Goal: Task Accomplishment & Management: Use online tool/utility

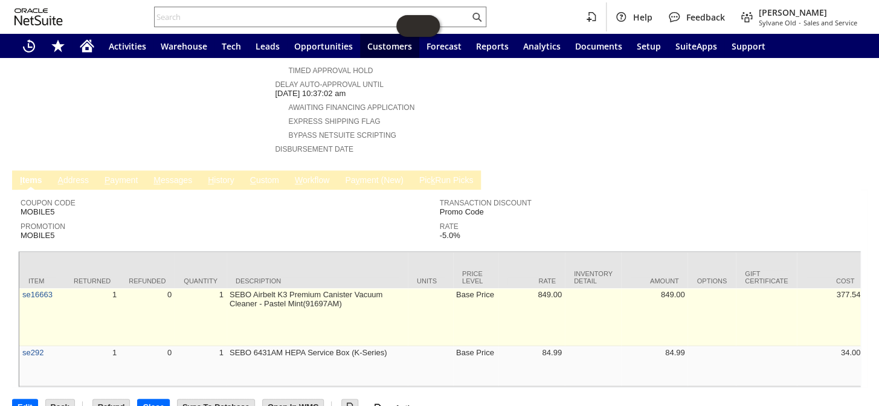
scroll to position [502, 0]
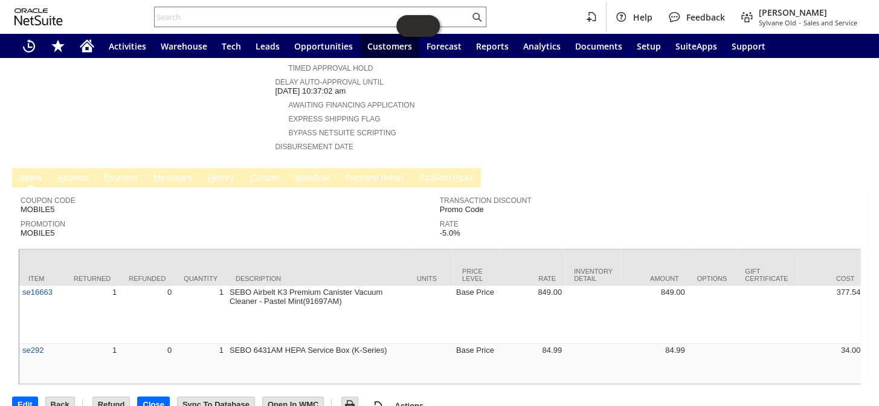
click at [224, 173] on link "H istory" at bounding box center [221, 178] width 33 height 11
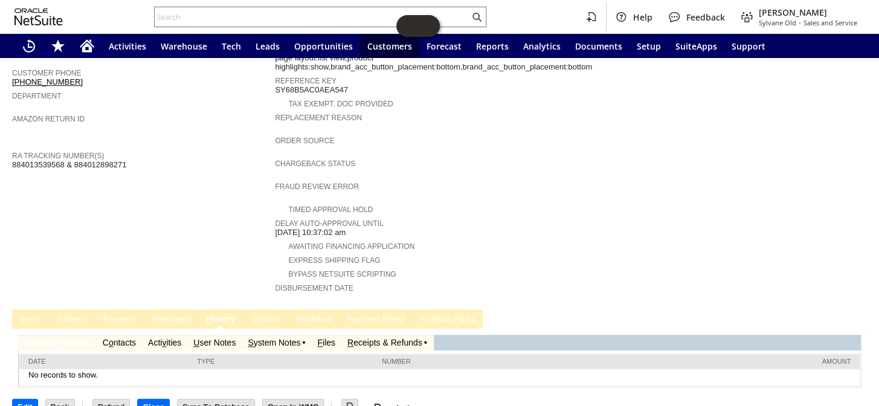
click at [367, 338] on link "R eceipts & Refunds" at bounding box center [385, 343] width 75 height 10
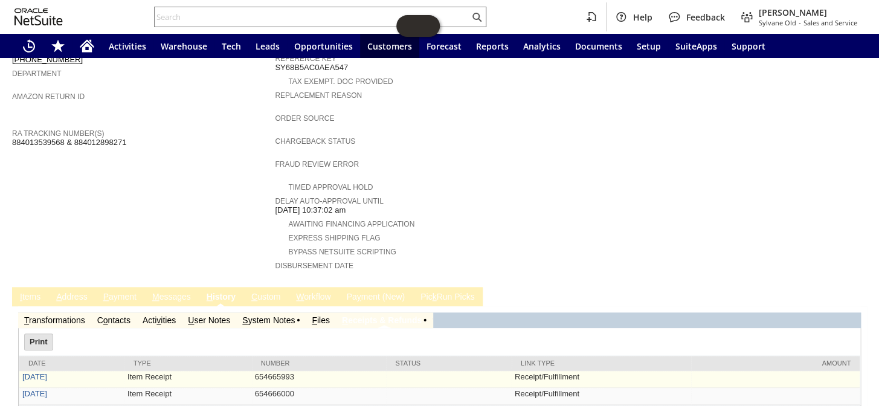
scroll to position [402, 0]
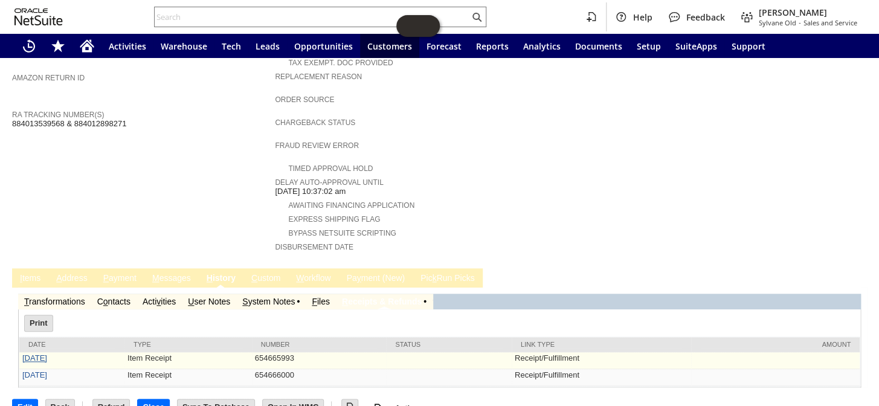
click at [30, 354] on link "9/19/2025" at bounding box center [34, 358] width 25 height 9
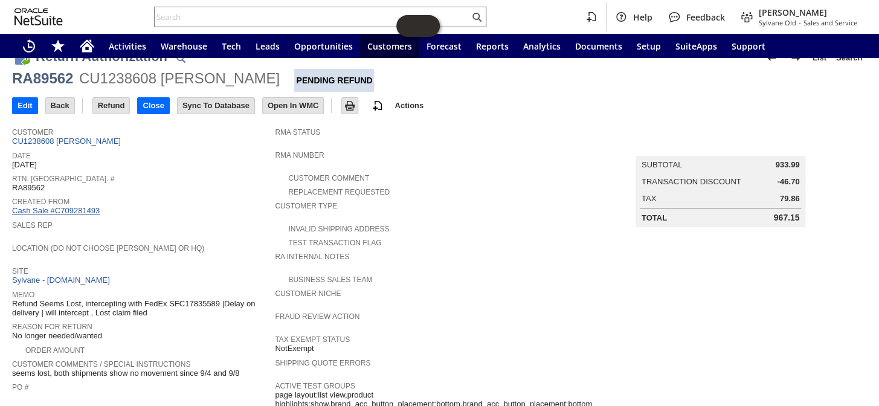
scroll to position [8, 0]
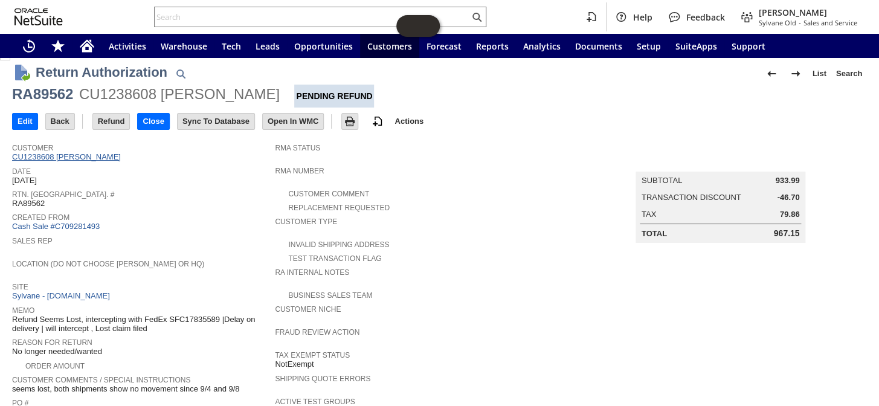
click at [84, 154] on link "CU1238608 [PERSON_NAME]" at bounding box center [68, 156] width 112 height 9
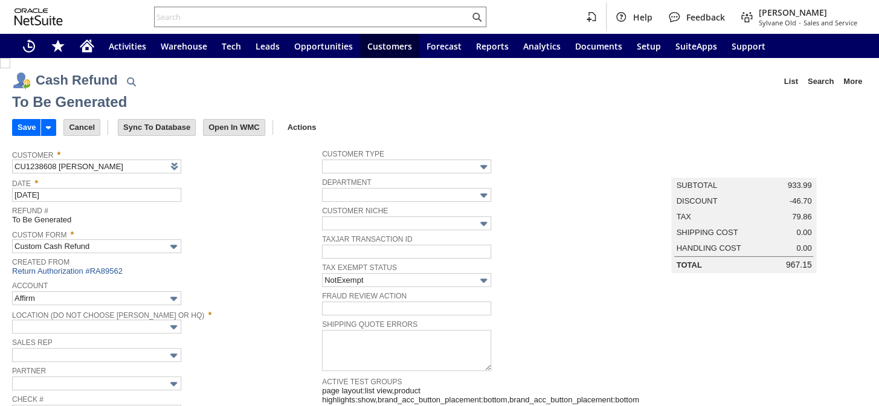
type input "Undeposited Funds"
type input "Headquarters : Head...s : Pending Testing"
checkbox input "false"
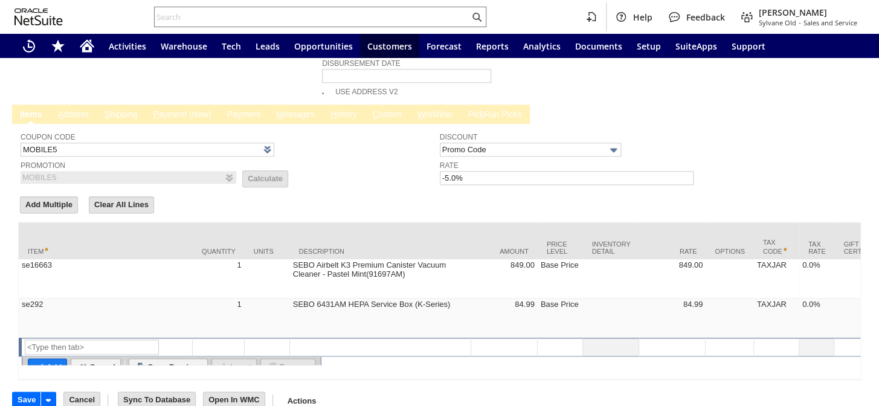
type input "MOBILE5"
type input "-5.0%"
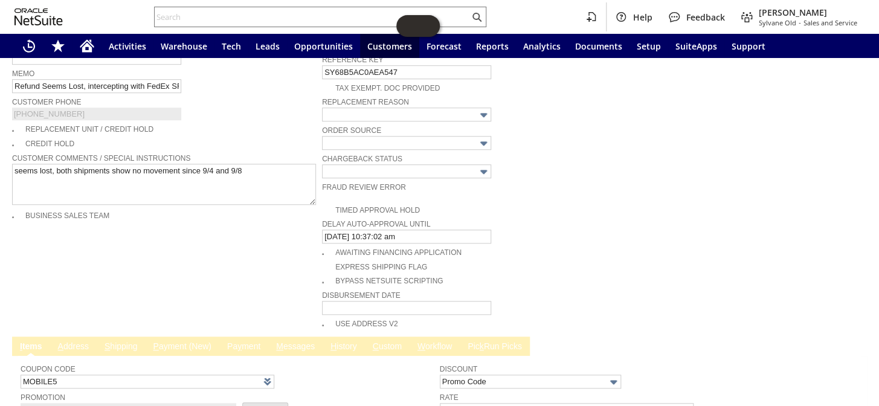
scroll to position [476, 0]
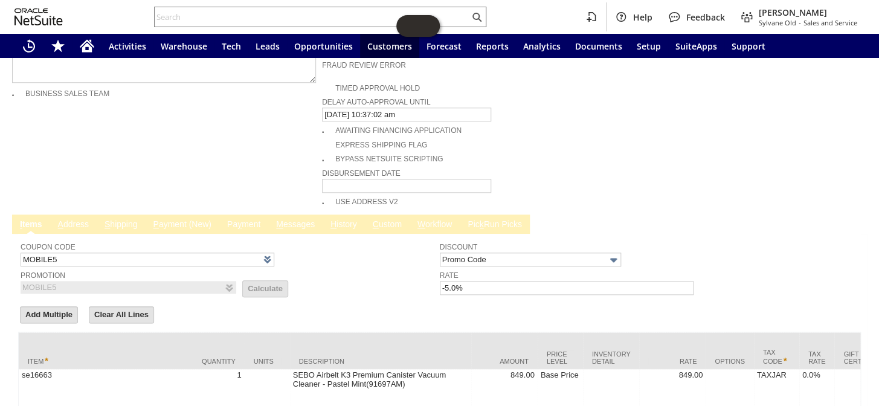
click at [193, 219] on link "P ayment (New)" at bounding box center [182, 224] width 64 height 11
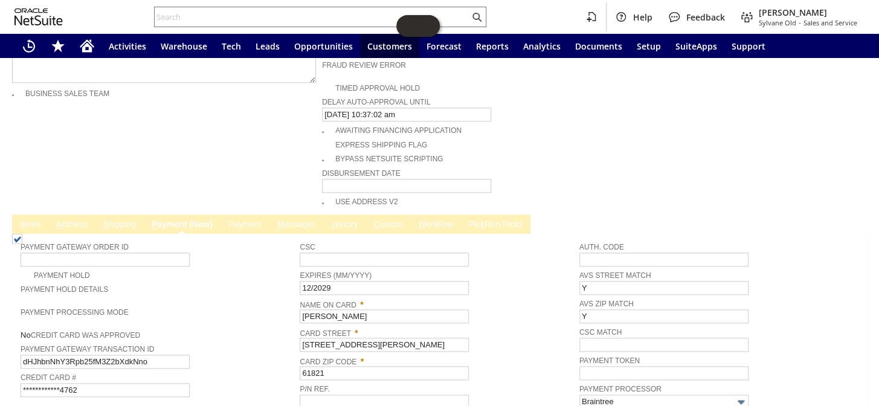
click at [236, 219] on link "Pa y ment" at bounding box center [244, 224] width 39 height 11
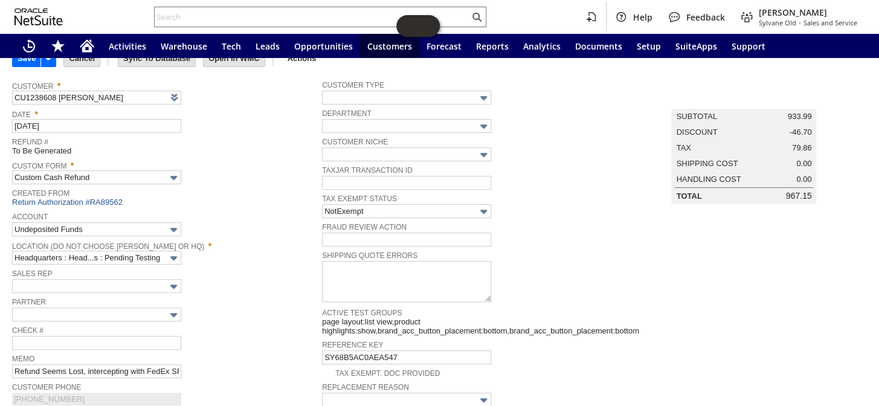
scroll to position [0, 0]
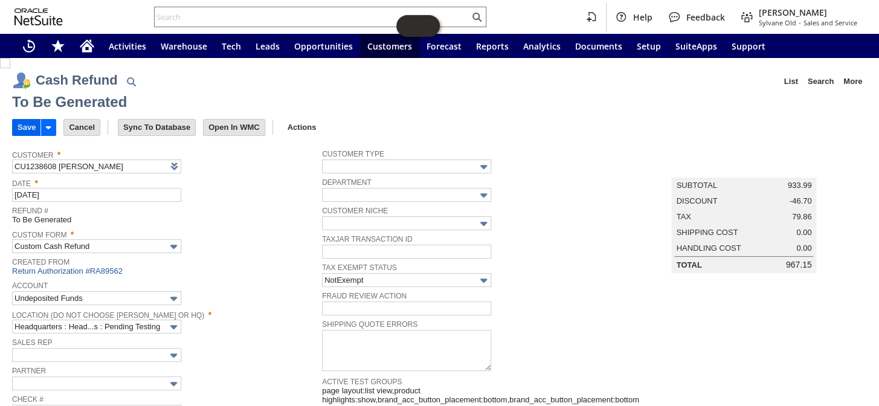
click at [25, 127] on input "Save" at bounding box center [27, 128] width 28 height 16
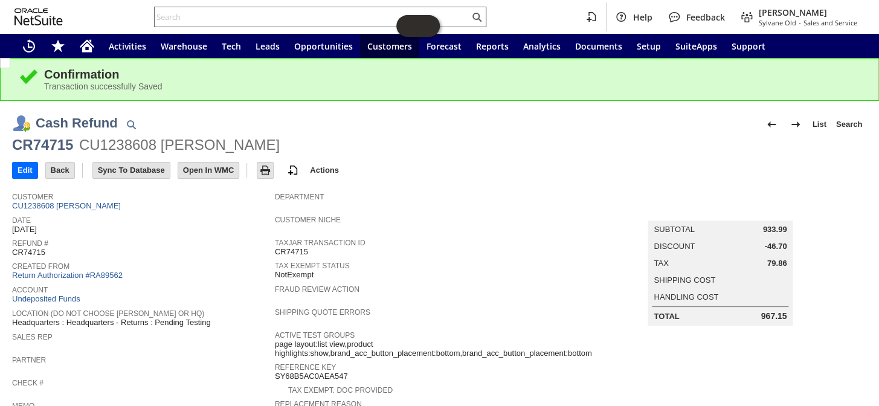
click at [221, 19] on input "text" at bounding box center [312, 17] width 315 height 15
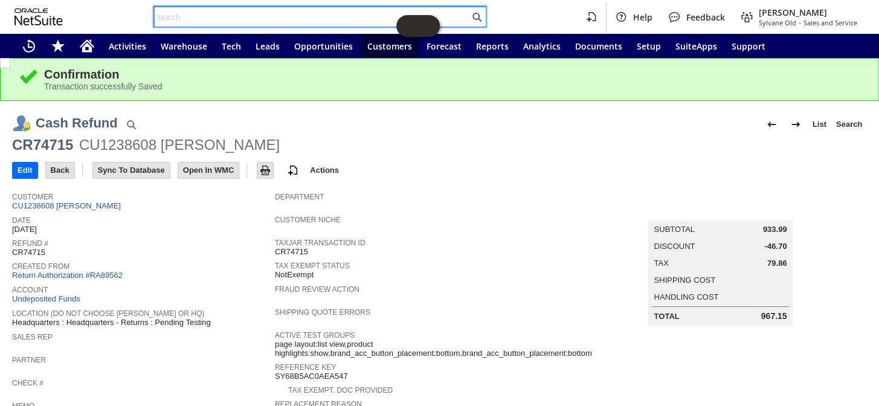
paste input "RA89657"
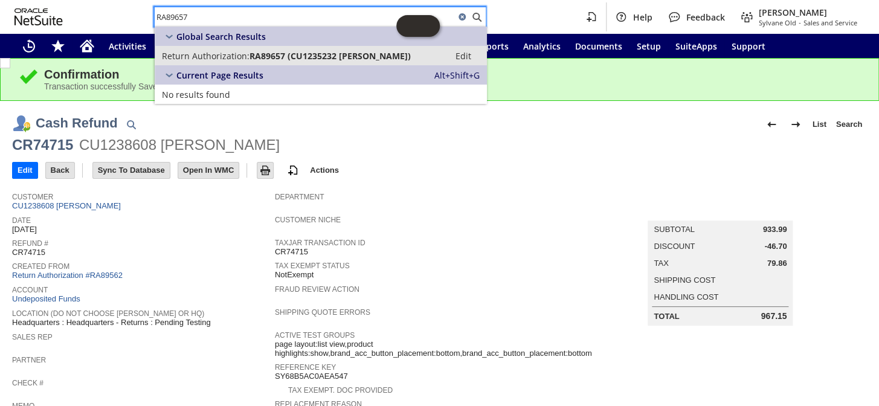
type input "RA89657"
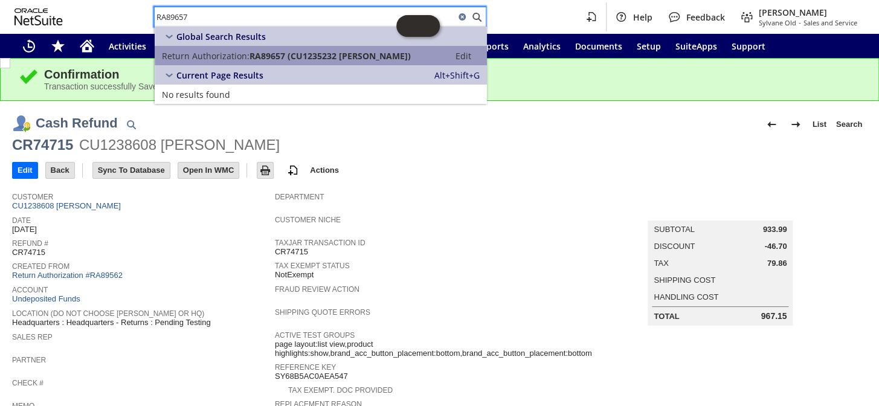
click at [270, 46] on link "Return Authorization: RA89657 (CU1235232 pablo alonzo) Edit" at bounding box center [321, 55] width 332 height 19
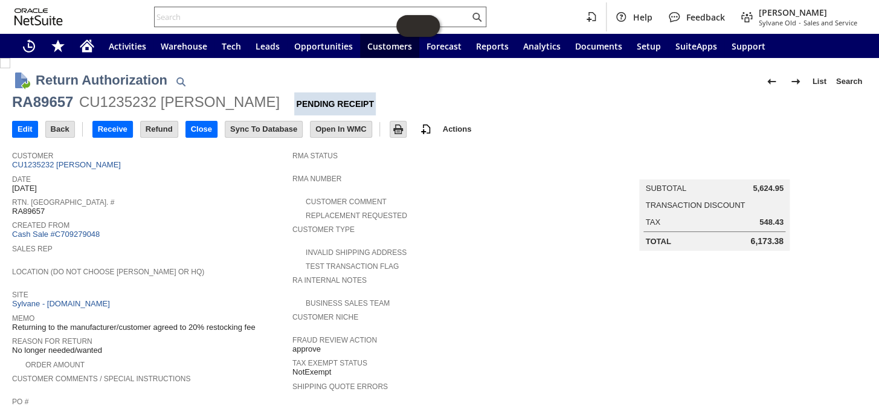
click at [212, 11] on input "text" at bounding box center [312, 17] width 315 height 15
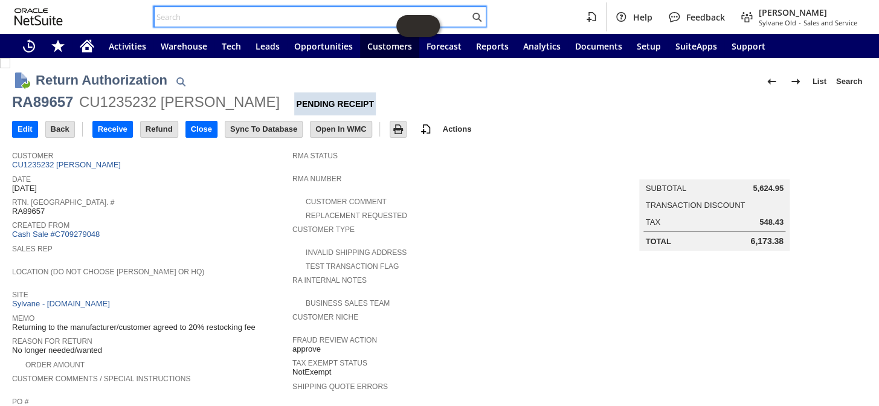
paste input "RA89628"
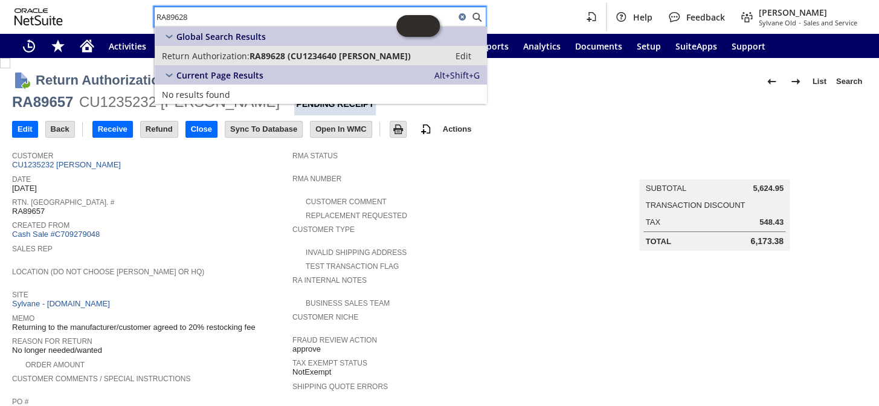
type input "RA89628"
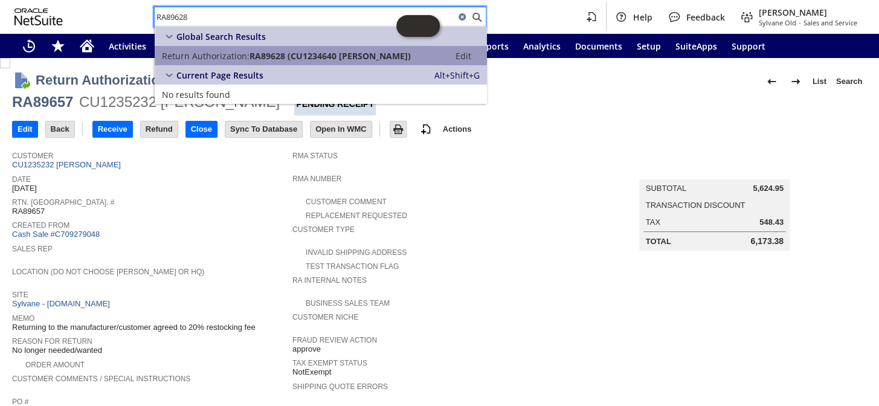
click at [261, 54] on span "RA89628 (CU1234640 Mark Deno)" at bounding box center [330, 55] width 161 height 11
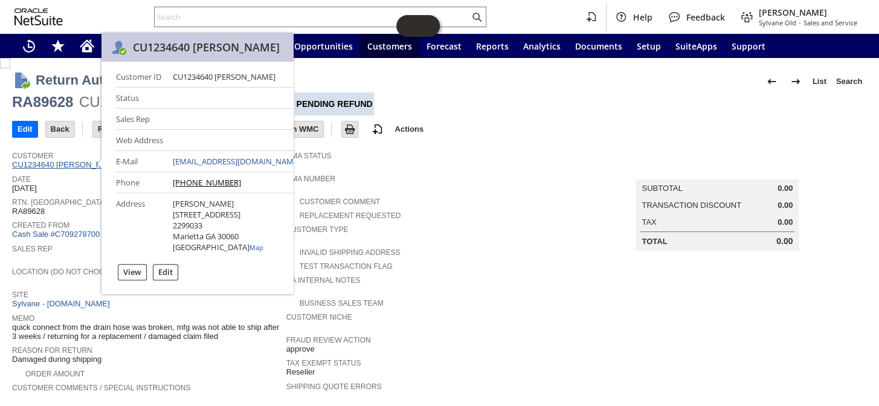
click at [66, 165] on link "CU1234640 [PERSON_NAME]" at bounding box center [68, 164] width 112 height 9
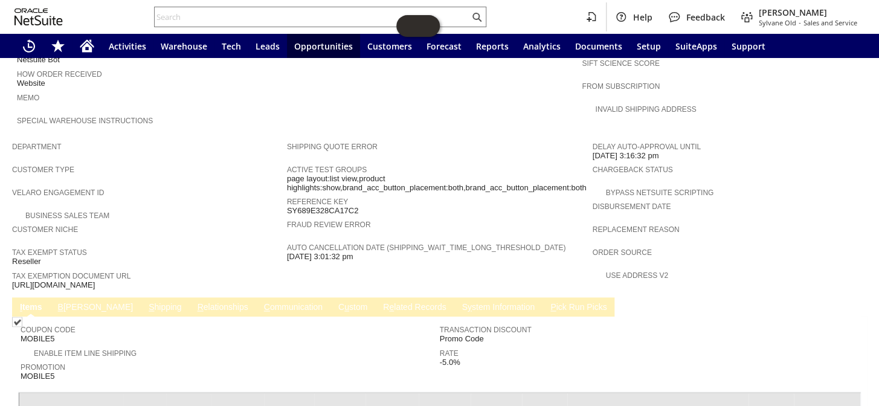
scroll to position [523, 0]
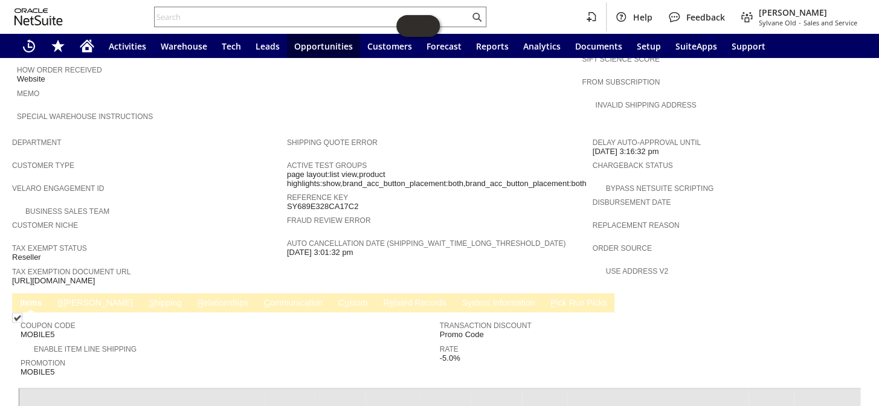
scroll to position [688, 0]
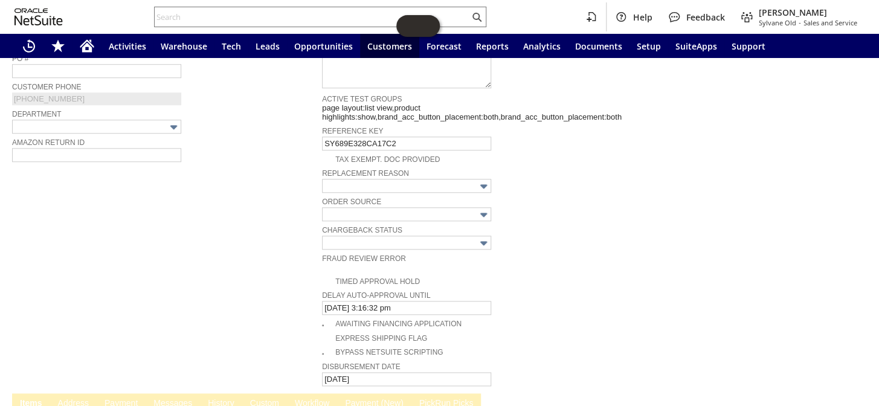
scroll to position [676, 0]
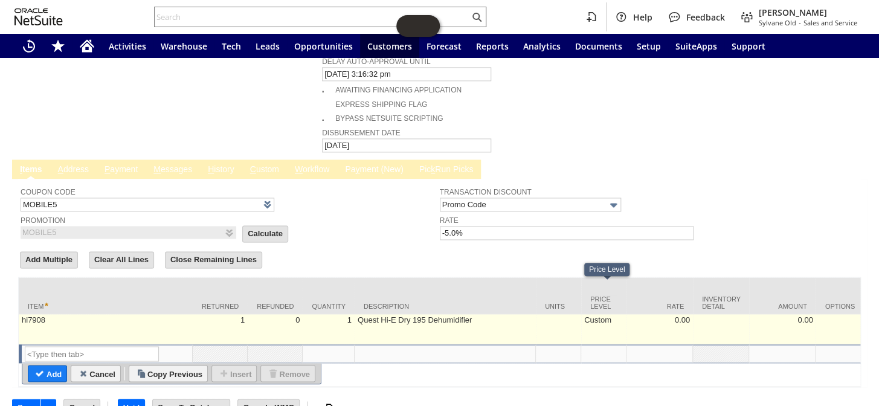
click at [605, 314] on td "Custom" at bounding box center [603, 329] width 45 height 30
type input "Custom"
type input "hi7908"
type input "OK"
type input "Make Copy"
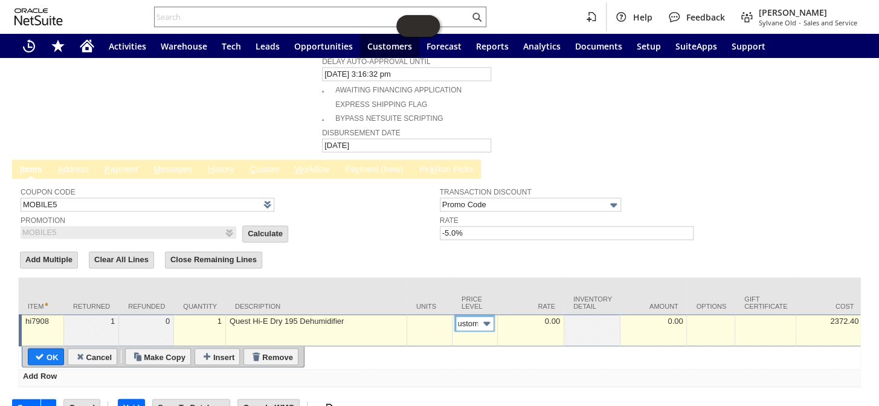
scroll to position [0, 0]
click at [484, 317] on img at bounding box center [487, 324] width 14 height 14
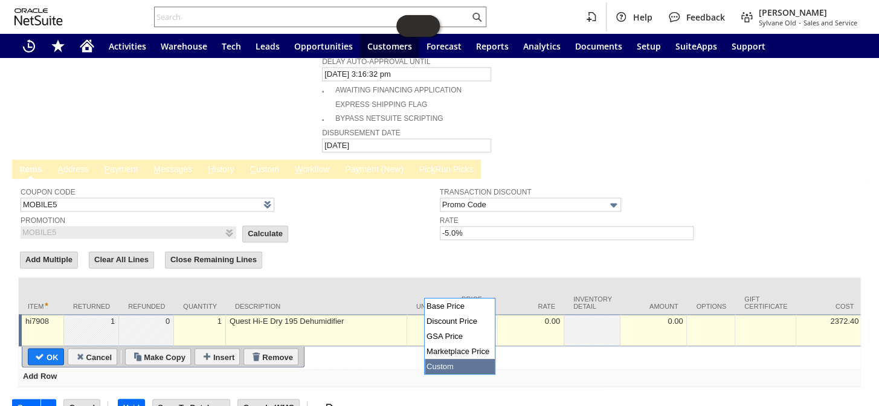
click at [486, 317] on img at bounding box center [487, 324] width 14 height 14
type input "Base Price"
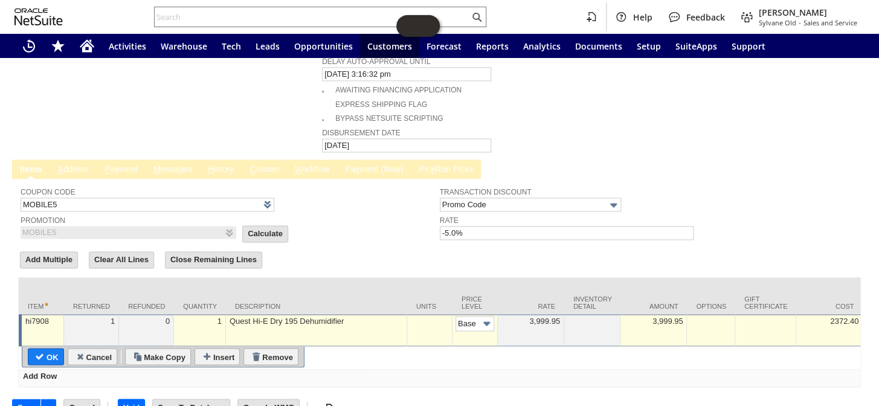
drag, startPoint x: 51, startPoint y: 320, endPoint x: 480, endPoint y: 94, distance: 484.5
click at [51, 349] on input "OK" at bounding box center [45, 357] width 35 height 16
type input "Add"
type input "Copy Previous"
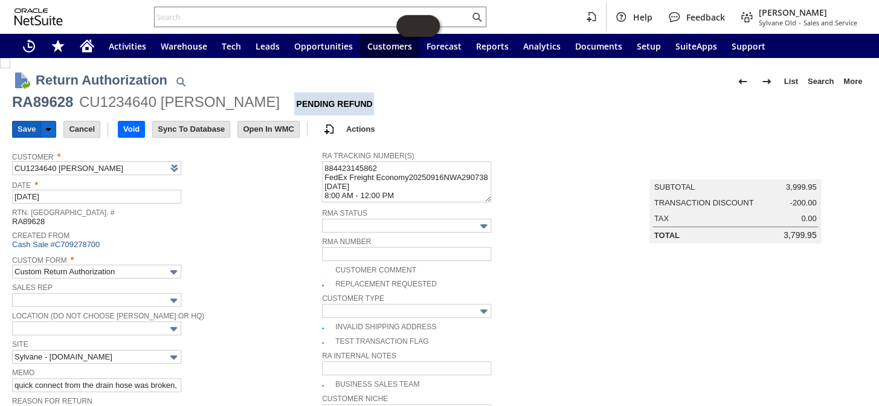
click at [22, 125] on input "Save" at bounding box center [27, 129] width 28 height 16
click at [24, 127] on input "Save" at bounding box center [27, 129] width 28 height 16
click at [21, 122] on input "Save" at bounding box center [27, 129] width 28 height 16
click at [27, 125] on input "Save" at bounding box center [27, 129] width 28 height 16
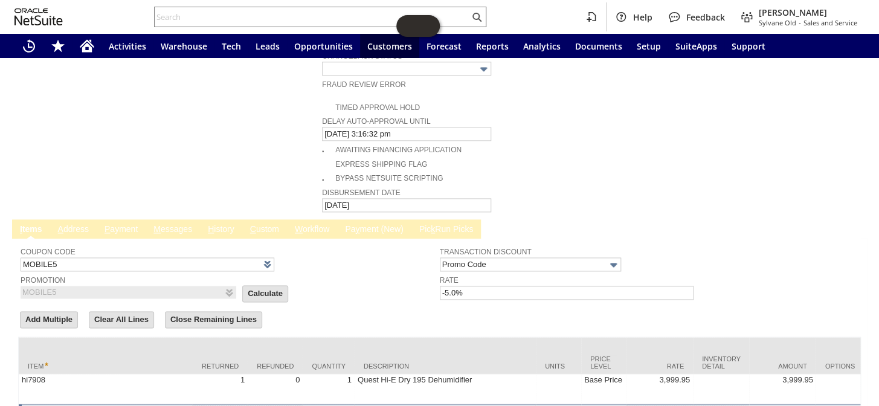
scroll to position [677, 0]
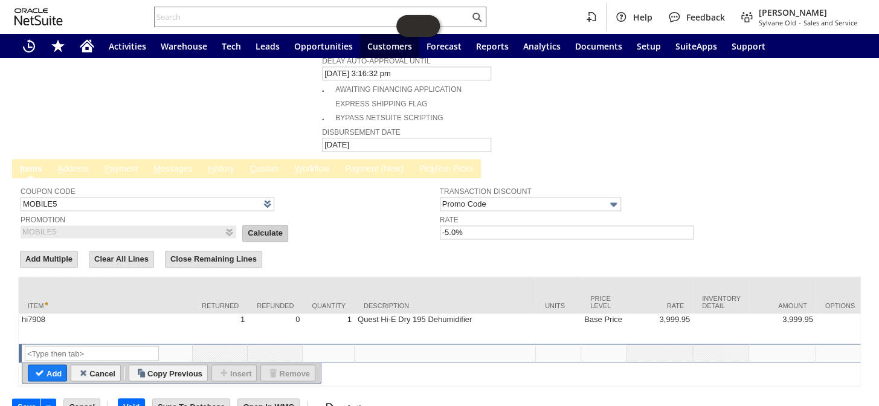
click at [243, 225] on input "Calculate" at bounding box center [265, 233] width 45 height 16
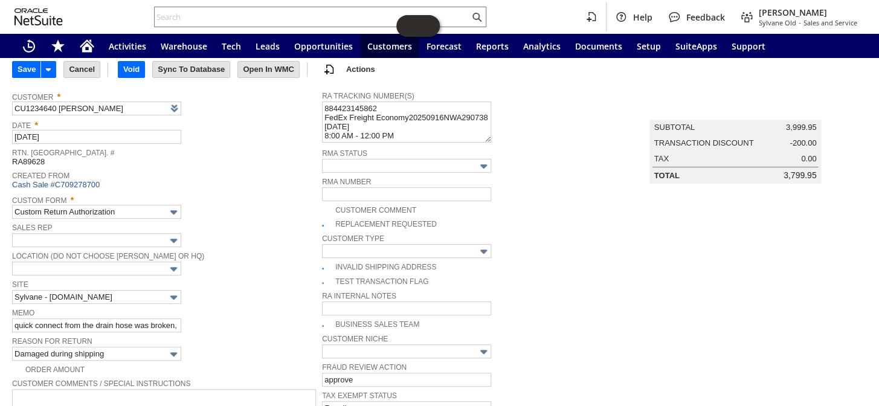
scroll to position [0, 0]
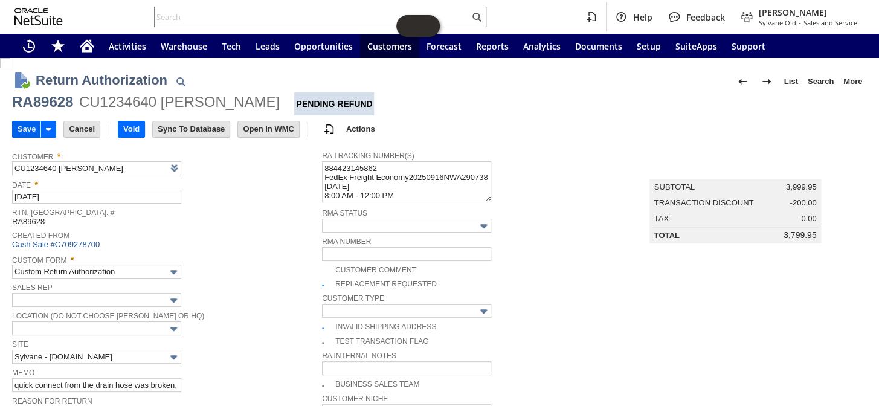
click at [21, 125] on input "Save" at bounding box center [27, 129] width 28 height 16
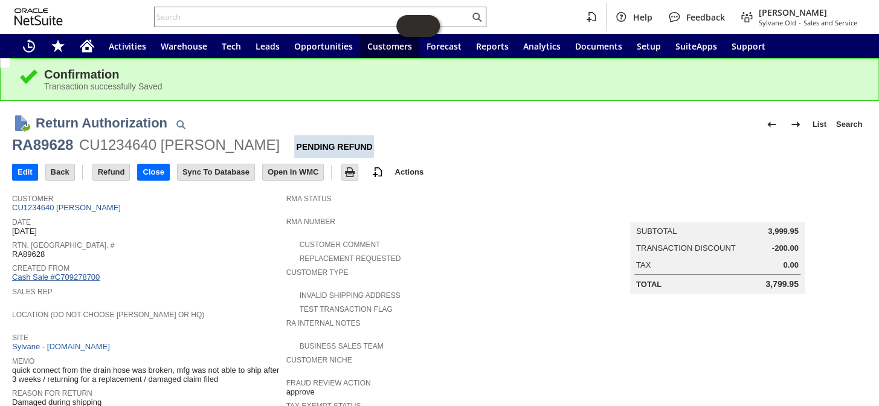
click at [66, 273] on link "Cash Sale #C709278700" at bounding box center [56, 277] width 88 height 9
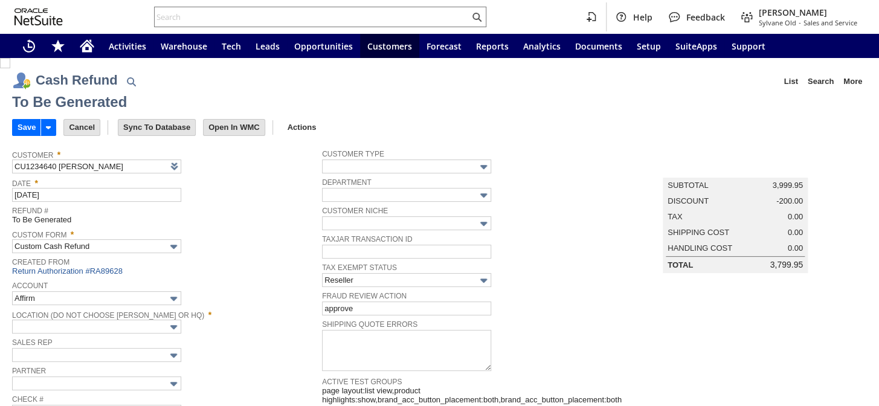
type input "Regions - Merchant 0414"
type input "Headquarters : Head...s : Pending Testing"
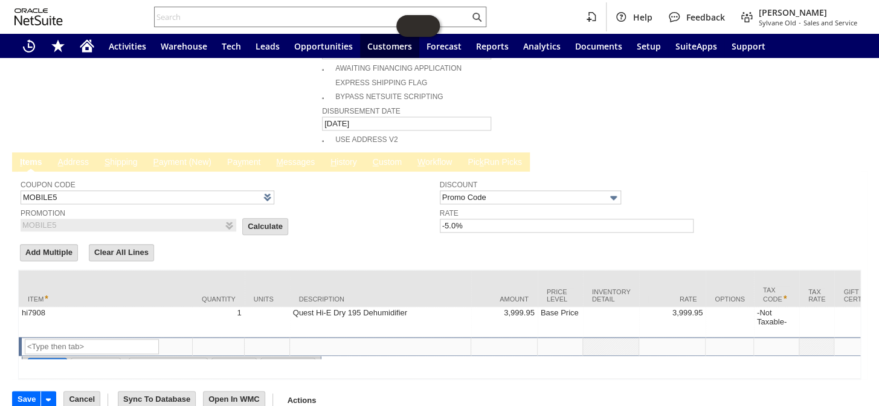
type input "MOBILE5"
type input "-5.0%"
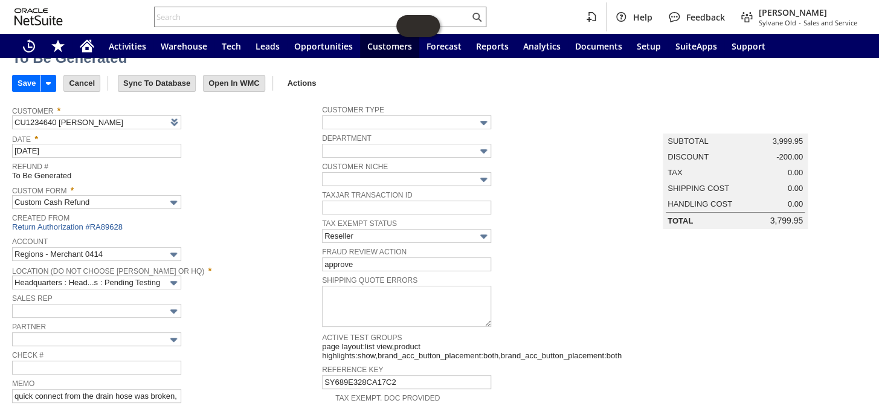
scroll to position [0, 0]
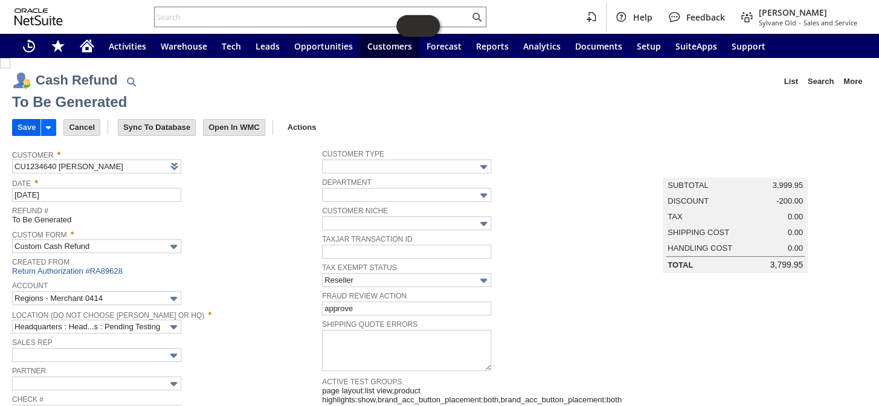
click at [23, 124] on input "Save" at bounding box center [27, 128] width 28 height 16
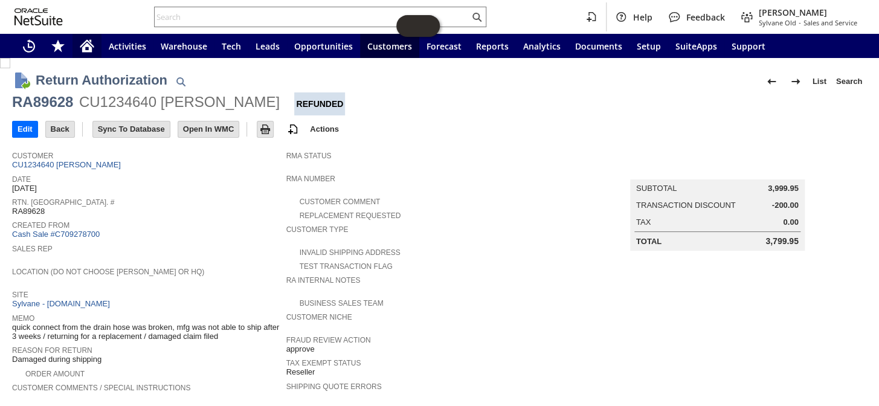
click at [87, 45] on icon "Home" at bounding box center [87, 47] width 10 height 9
